Goal: Register for event/course

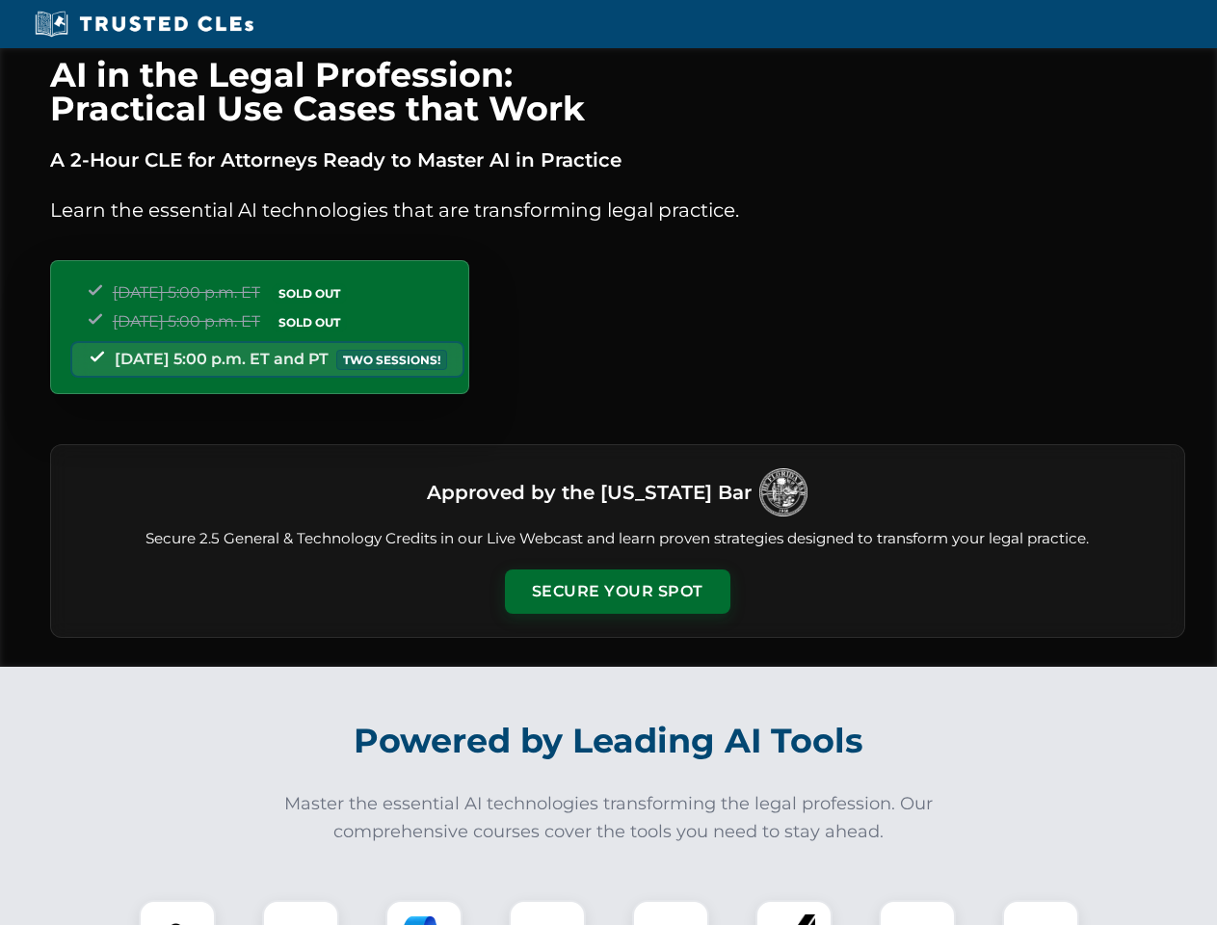
click at [617, 592] on button "Secure Your Spot" at bounding box center [617, 591] width 225 height 44
click at [177, 913] on img at bounding box center [177, 939] width 56 height 56
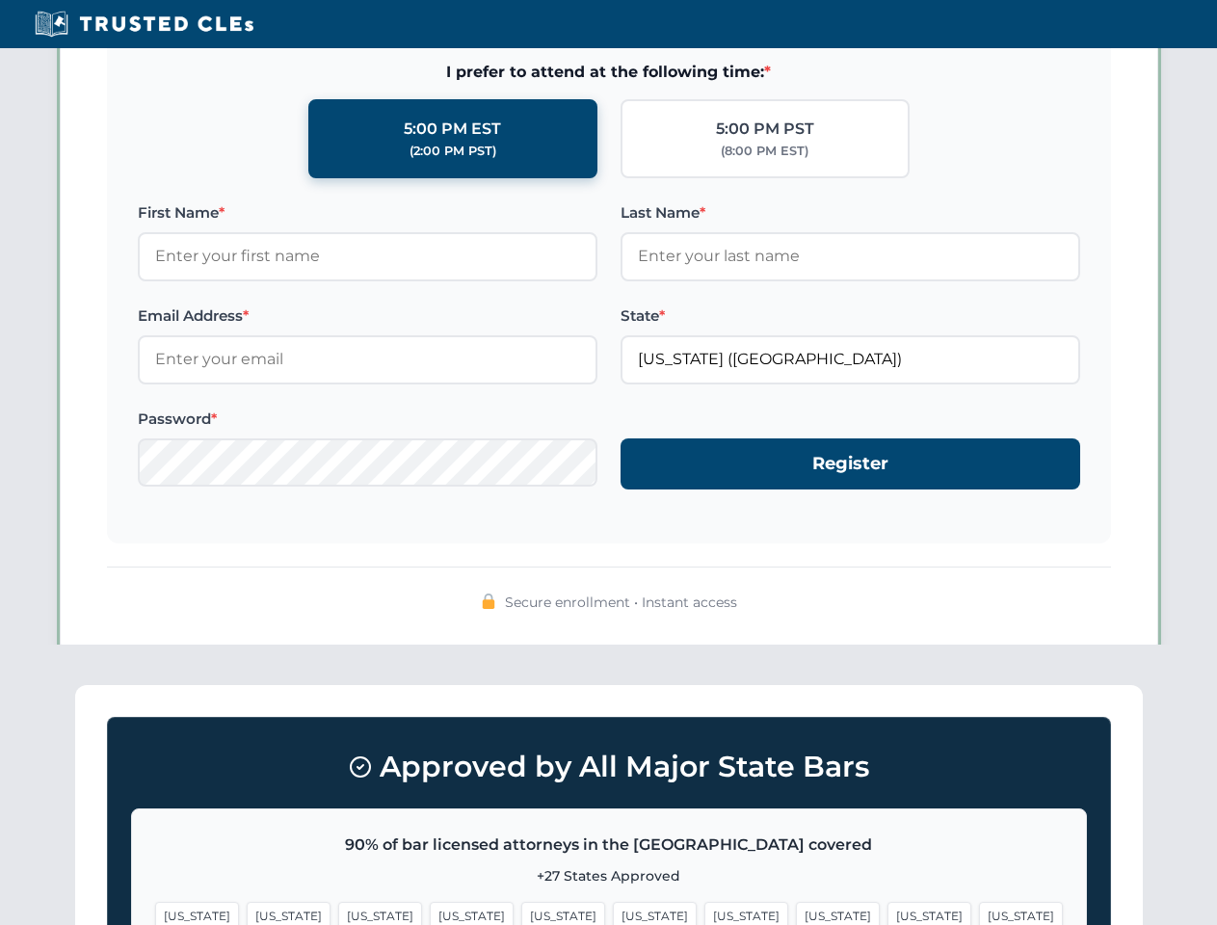
click at [704, 913] on span "[US_STATE]" at bounding box center [746, 916] width 84 height 28
click at [887, 913] on span "[US_STATE]" at bounding box center [929, 916] width 84 height 28
